Goal: Transaction & Acquisition: Subscribe to service/newsletter

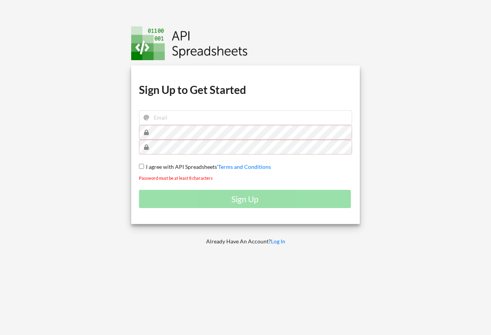
click at [165, 92] on h1 "Sign Up to Get Started" at bounding box center [245, 90] width 213 height 14
click at [199, 121] on input "email" at bounding box center [245, 117] width 213 height 15
type input "[EMAIL_ADDRESS][DOMAIN_NAME]"
click at [211, 124] on input "[EMAIL_ADDRESS][DOMAIN_NAME]" at bounding box center [245, 117] width 213 height 15
click at [140, 166] on input "I agree with API Spreadsheets' Terms and Conditions" at bounding box center [141, 166] width 5 height 5
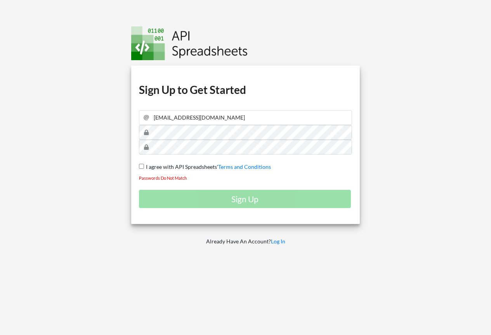
checkbox input "true"
click at [166, 158] on div "Download hidden Download hidden Download hidden Download hidden Sign Up to Get …" at bounding box center [245, 145] width 229 height 158
click at [82, 142] on div "Download hidden Download hidden Download hidden Download hidden Sign Up to Get …" at bounding box center [245, 167] width 502 height 335
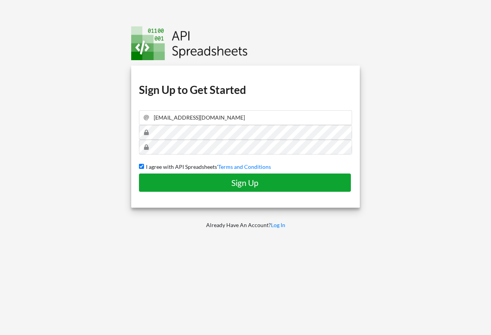
click at [260, 181] on h4 "Sign Up" at bounding box center [244, 183] width 195 height 10
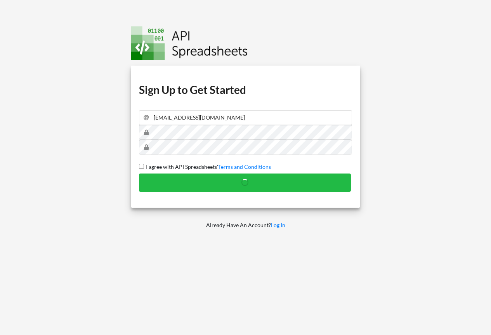
checkbox input "false"
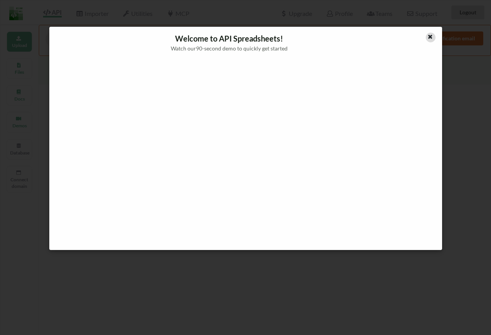
click at [431, 37] on icon at bounding box center [430, 35] width 7 height 5
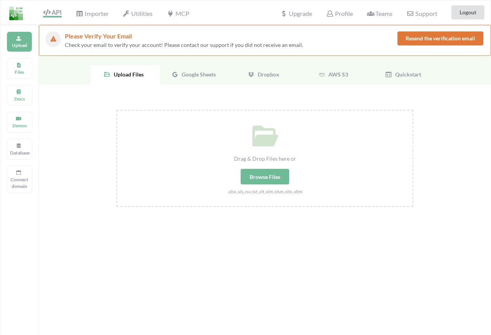
click at [203, 76] on span "Google Sheets" at bounding box center [196, 74] width 37 height 7
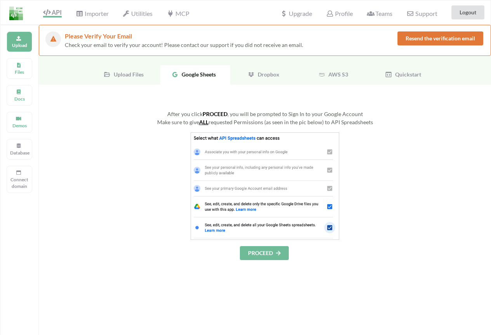
click at [268, 150] on img at bounding box center [264, 185] width 149 height 107
click at [263, 254] on button "PROCEED" at bounding box center [264, 253] width 49 height 14
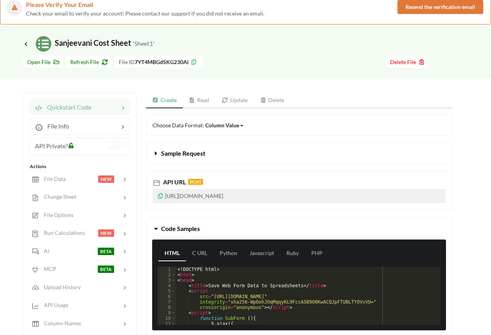
scroll to position [78, 0]
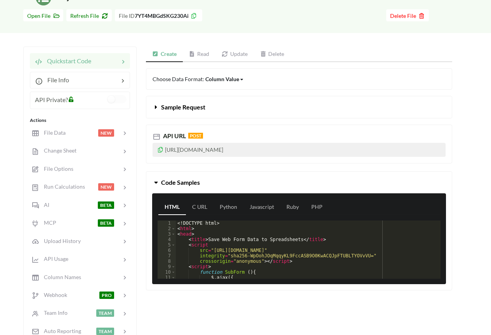
click at [161, 151] on icon at bounding box center [160, 148] width 7 height 5
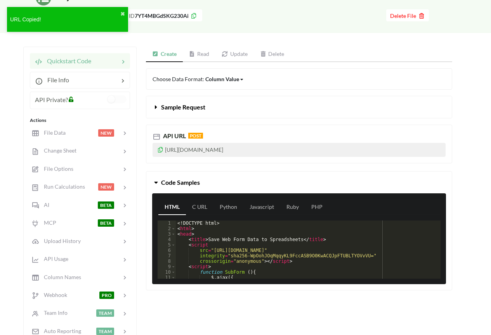
drag, startPoint x: 197, startPoint y: 51, endPoint x: 191, endPoint y: 67, distance: 16.9
click at [197, 51] on link "Read" at bounding box center [199, 55] width 33 height 16
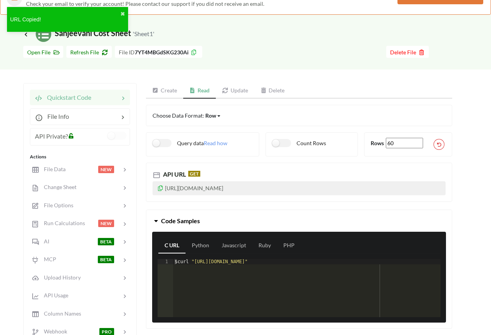
scroll to position [0, 0]
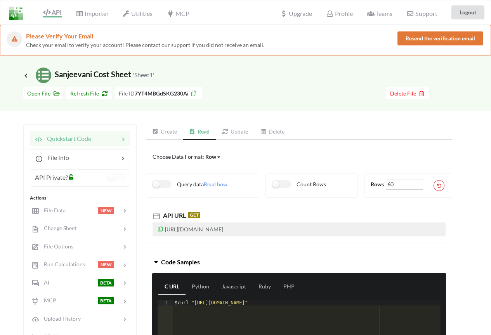
click at [160, 228] on icon at bounding box center [160, 227] width 7 height 5
